Goal: Find specific page/section: Find specific page/section

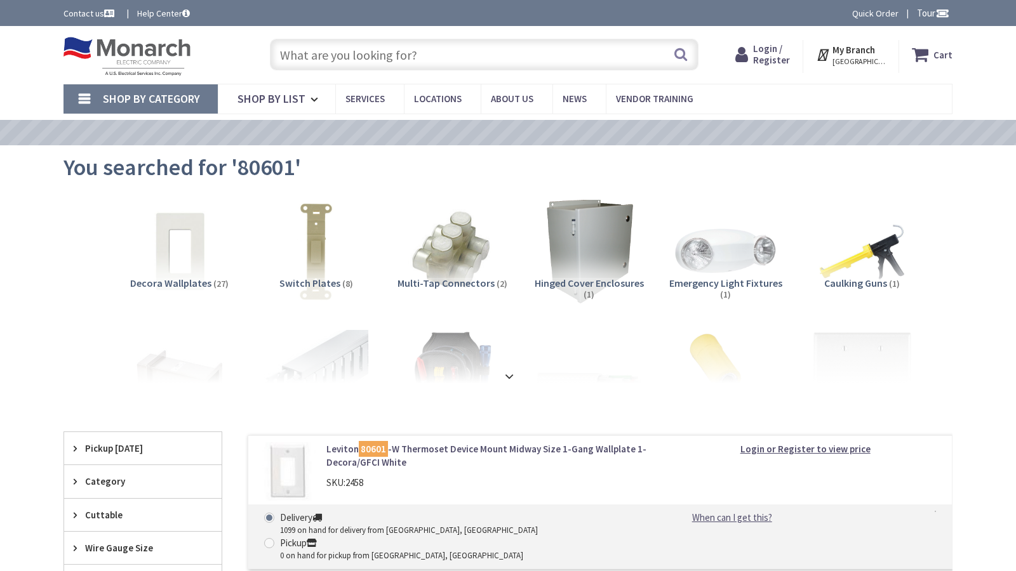
type input "N Spring St, Los Angeles, CA 90012, USA"
